Goal: Task Accomplishment & Management: Use online tool/utility

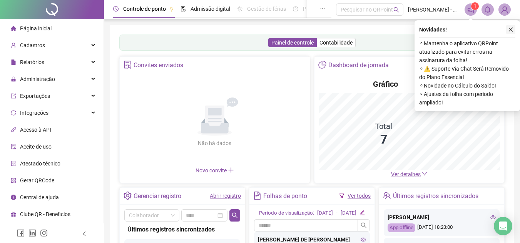
click at [511, 27] on icon "close" at bounding box center [510, 29] width 5 height 5
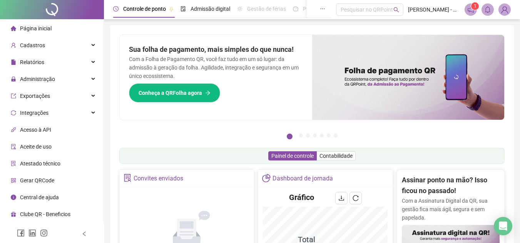
click at [506, 9] on img at bounding box center [505, 10] width 12 height 12
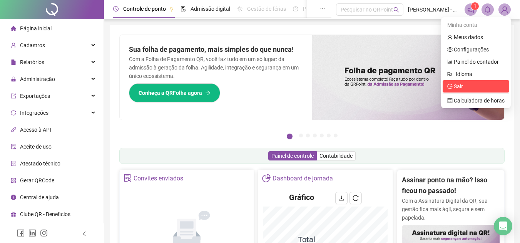
click at [463, 87] on span "Sair" at bounding box center [458, 86] width 9 height 6
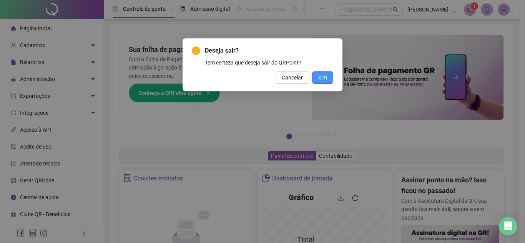
click at [327, 80] on span "Sim" at bounding box center [322, 77] width 9 height 8
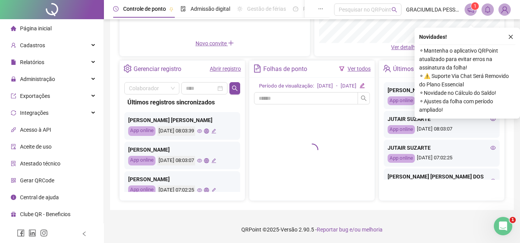
scroll to position [135, 0]
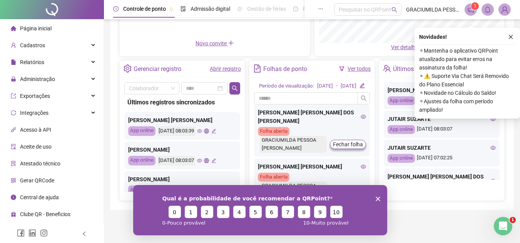
click at [379, 195] on div "Qual é a probabilidade de você recomendar a QRPoint? 0 1 2 3 4 5 6 7 8 9 10 0 -…" at bounding box center [260, 210] width 254 height 50
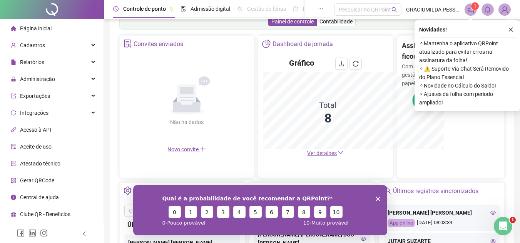
scroll to position [248, 0]
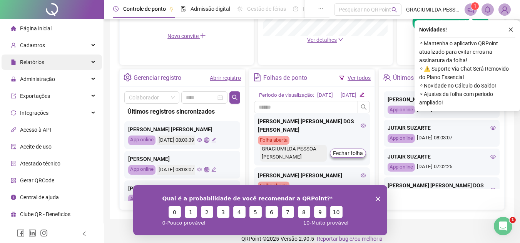
click at [43, 59] on span "Relatórios" at bounding box center [32, 62] width 24 height 6
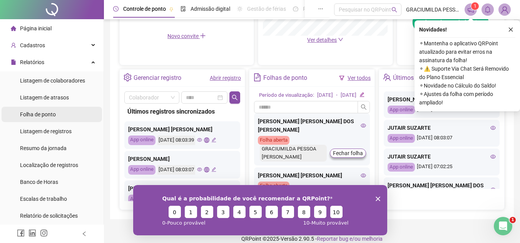
click at [50, 113] on span "Folha de ponto" at bounding box center [38, 115] width 36 height 6
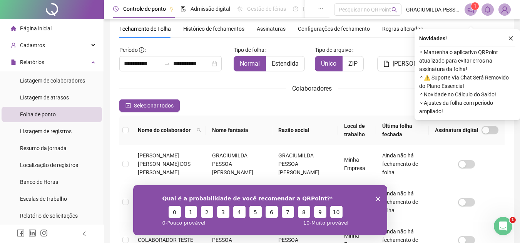
scroll to position [36, 0]
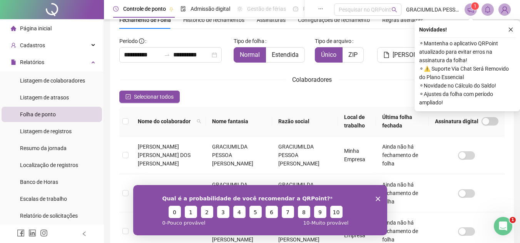
click at [377, 198] on polygon "Encerrar pesquisa" at bounding box center [377, 199] width 5 height 5
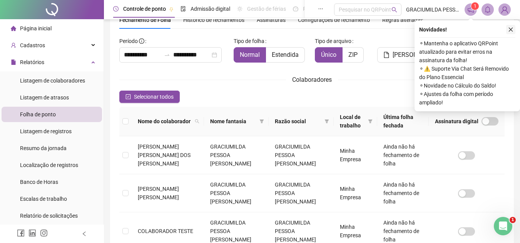
click at [512, 32] on button "button" at bounding box center [510, 29] width 9 height 9
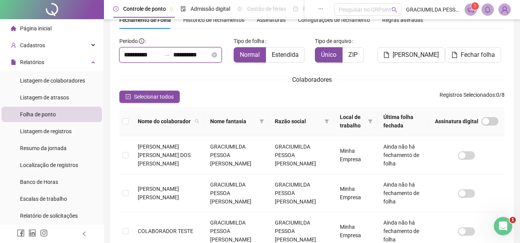
click at [150, 53] on input "**********" at bounding box center [142, 54] width 37 height 9
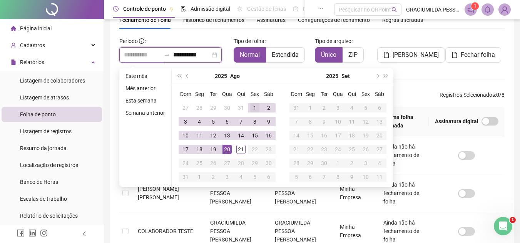
type input "**********"
click at [258, 110] on div "1" at bounding box center [254, 107] width 9 height 9
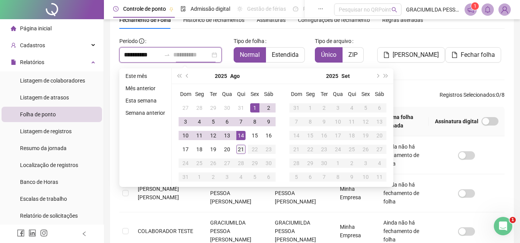
type input "**********"
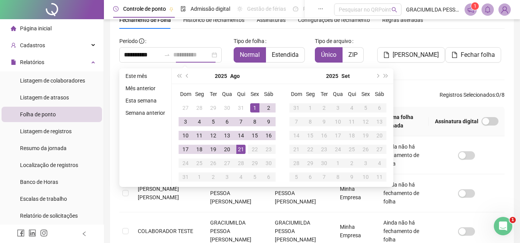
click at [241, 150] on div "21" at bounding box center [240, 149] width 9 height 9
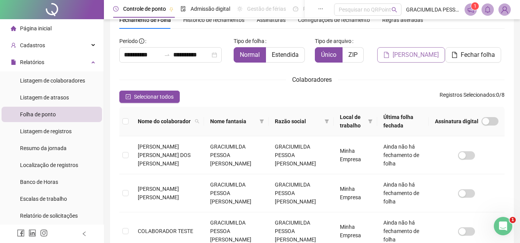
click at [415, 52] on span "[PERSON_NAME]" at bounding box center [415, 54] width 46 height 9
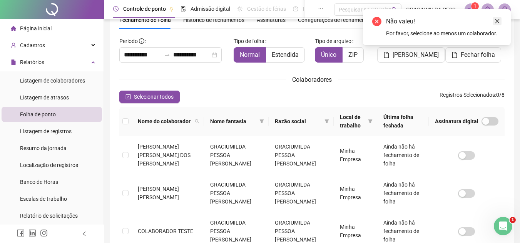
click at [499, 20] on icon "close" at bounding box center [496, 20] width 5 height 5
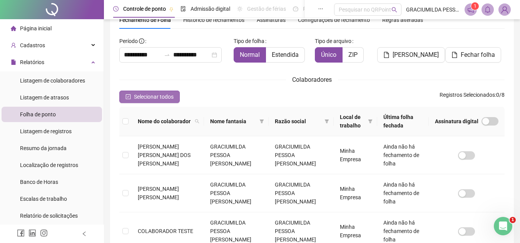
click at [126, 95] on icon "check-square" at bounding box center [127, 96] width 5 height 5
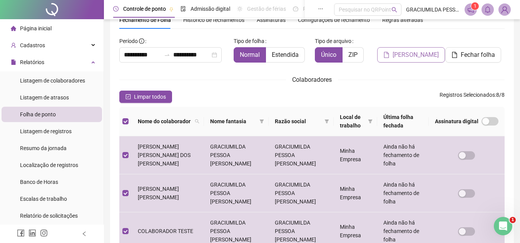
click at [402, 57] on span "[PERSON_NAME]" at bounding box center [415, 54] width 46 height 9
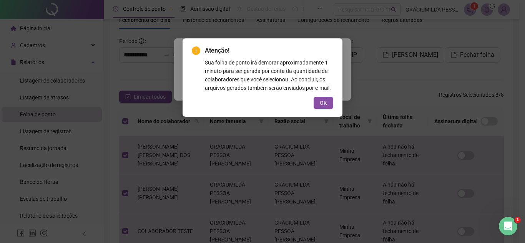
click at [334, 101] on div "Atenção! Sua folha de ponto irá demorar aproximadamente 1 minuto para ser gerad…" at bounding box center [263, 77] width 160 height 78
click at [318, 102] on button "OK" at bounding box center [324, 103] width 20 height 12
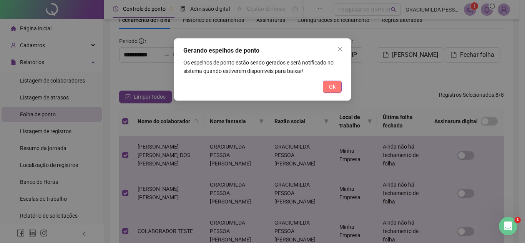
click at [331, 88] on span "Ok" at bounding box center [332, 87] width 7 height 8
